Goal: Task Accomplishment & Management: Manage account settings

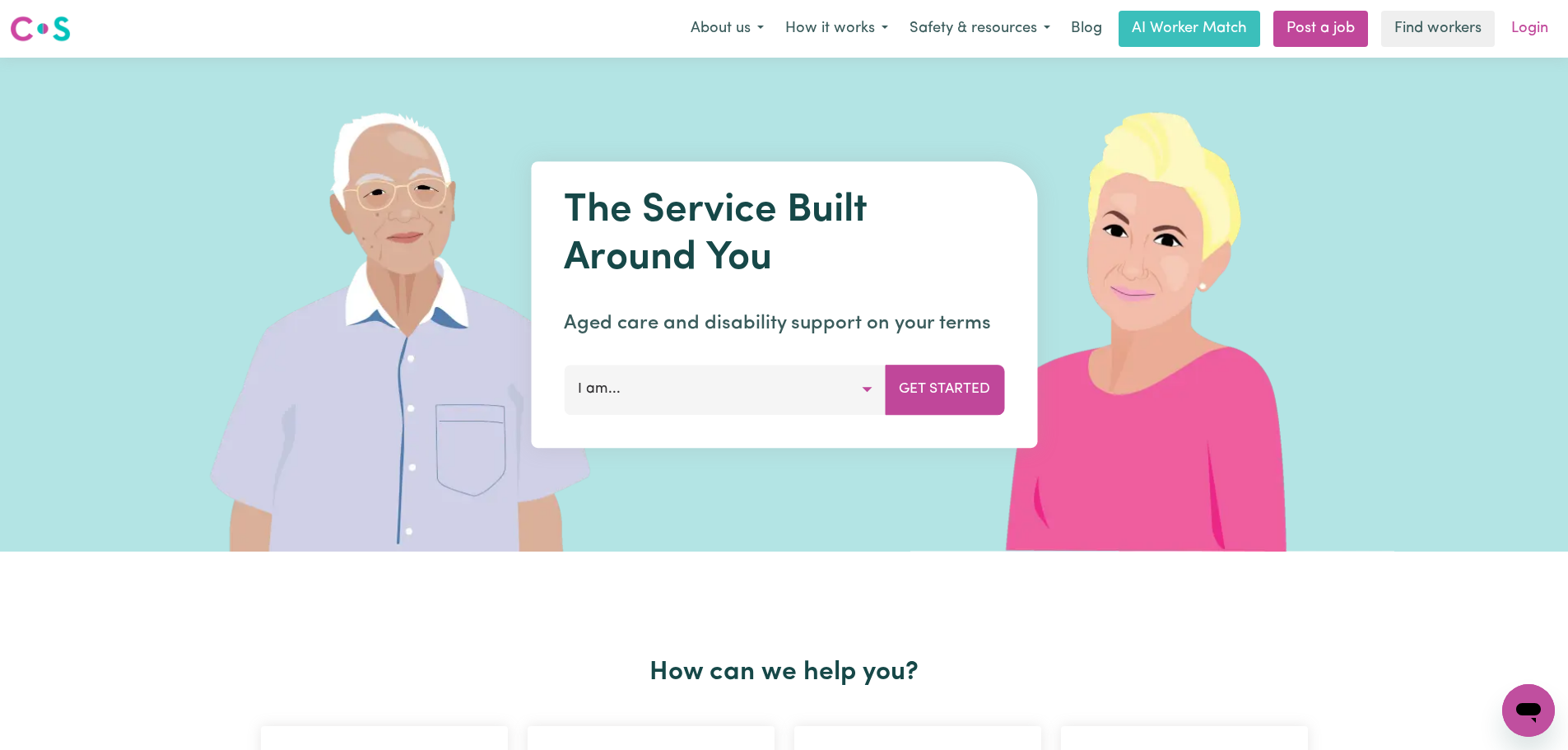
click at [1537, 32] on link "Login" at bounding box center [1529, 29] width 57 height 36
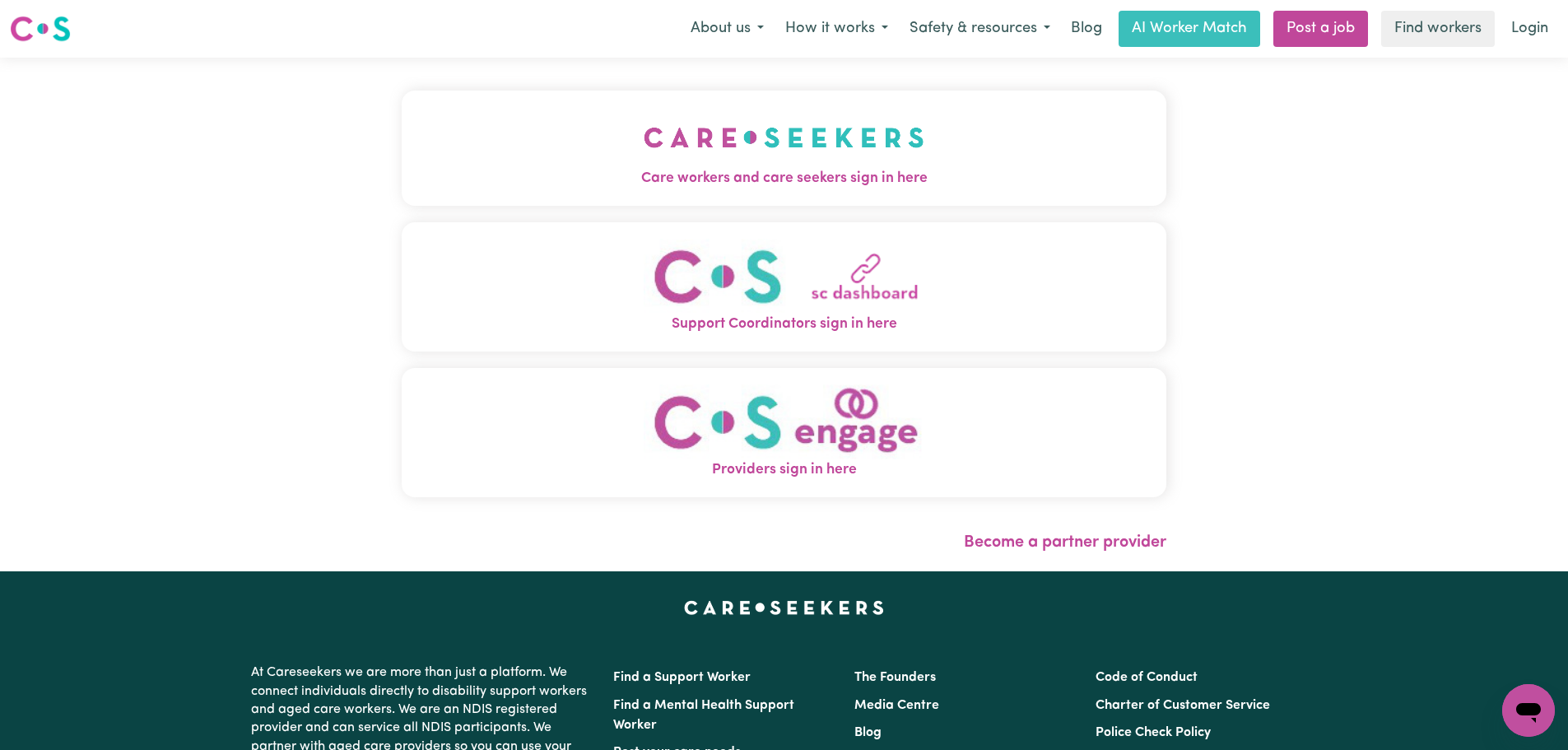
click at [596, 153] on button "Care workers and care seekers sign in here" at bounding box center [784, 147] width 765 height 115
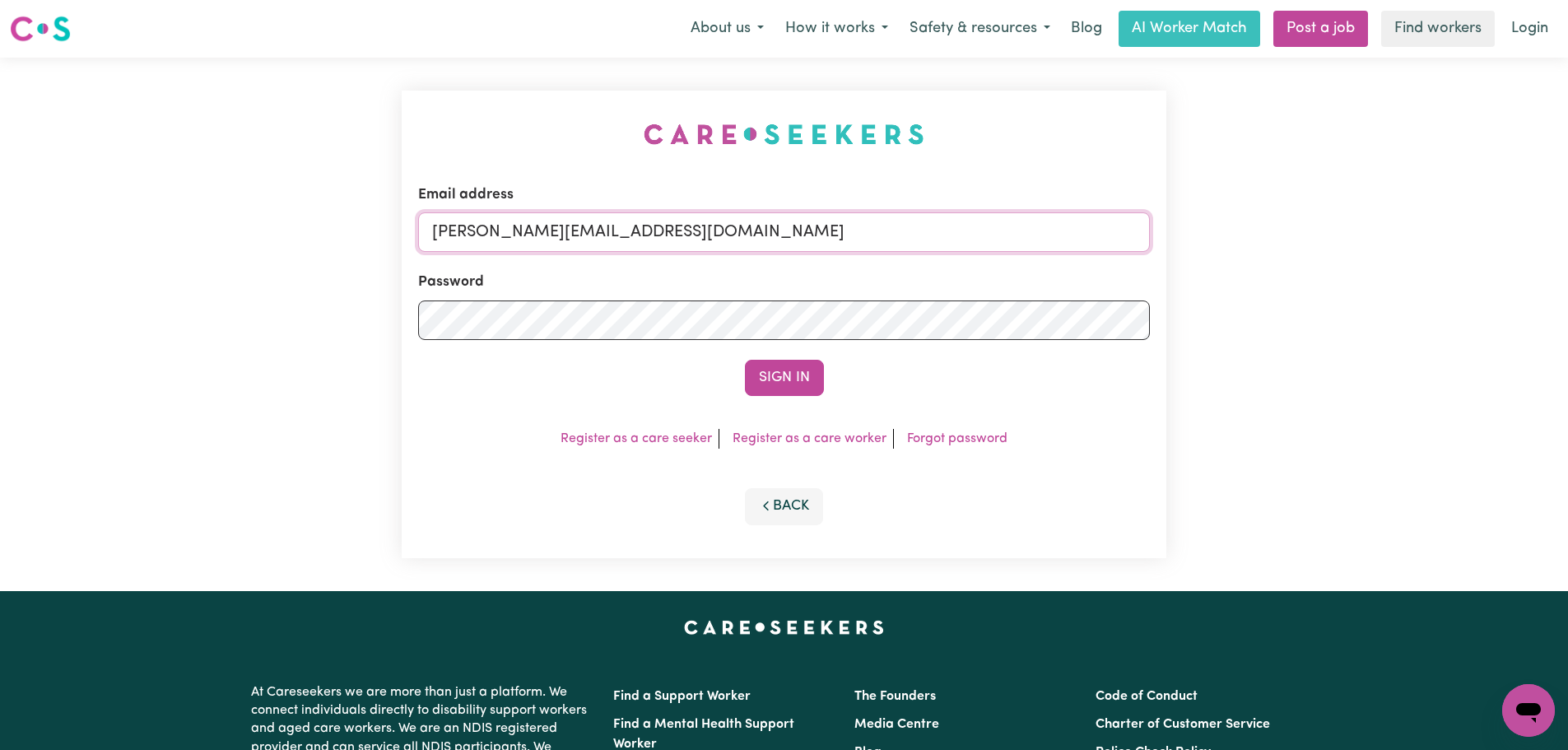
drag, startPoint x: 785, startPoint y: 244, endPoint x: 775, endPoint y: 252, distance: 12.8
click at [785, 244] on input "[PERSON_NAME][EMAIL_ADDRESS][DOMAIN_NAME]" at bounding box center [784, 233] width 732 height 40
drag, startPoint x: 781, startPoint y: 238, endPoint x: 514, endPoint y: 238, distance: 267.0
click at [514, 238] on input "[EMAIL_ADDRESS][DOMAIN_NAME]" at bounding box center [784, 233] width 732 height 40
type input "superuser~[PERSON_NAME][EMAIL_ADDRESS][PERSON_NAME][DOMAIN_NAME]"
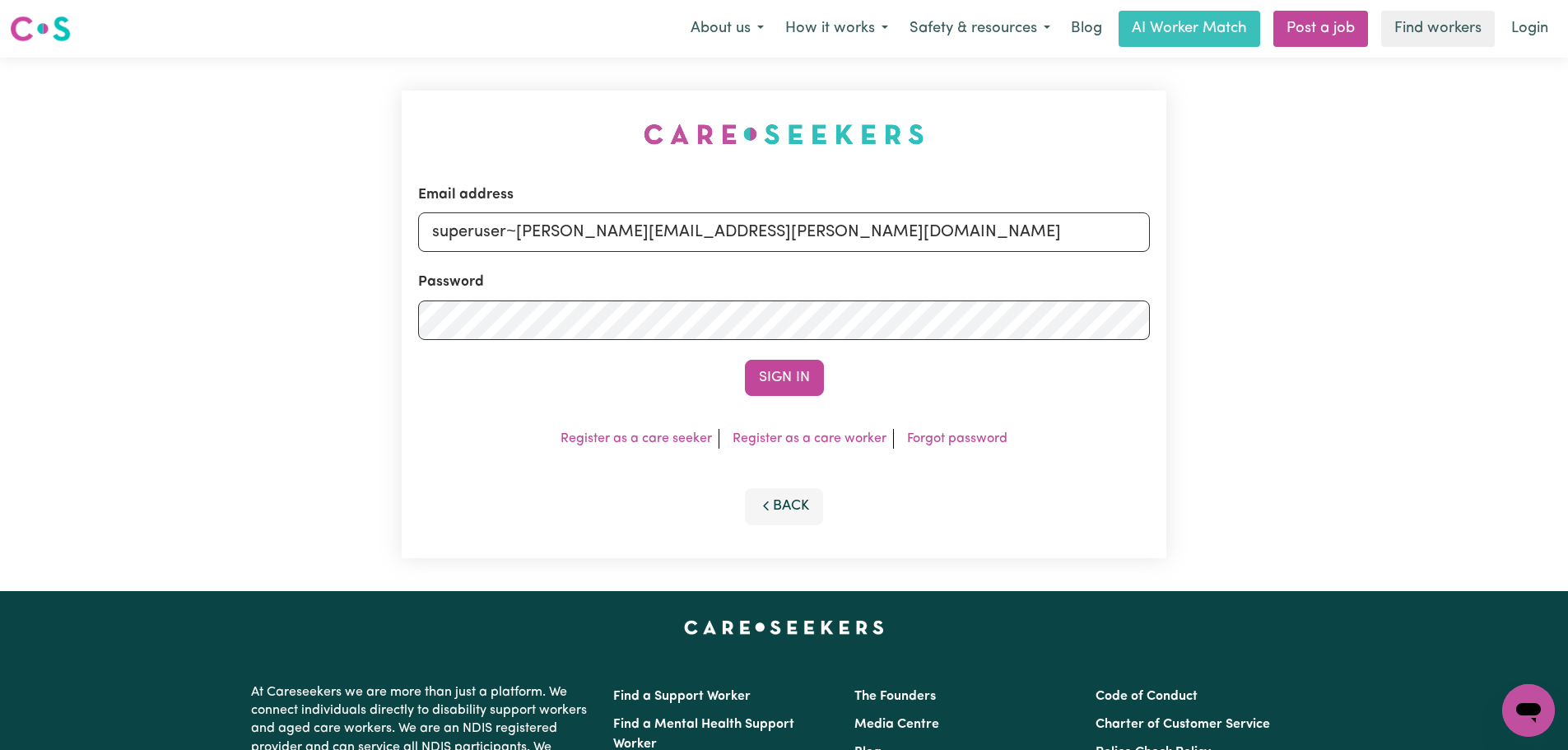
click at [745, 359] on button "Sign In" at bounding box center [784, 377] width 79 height 36
